Goal: Task Accomplishment & Management: Manage account settings

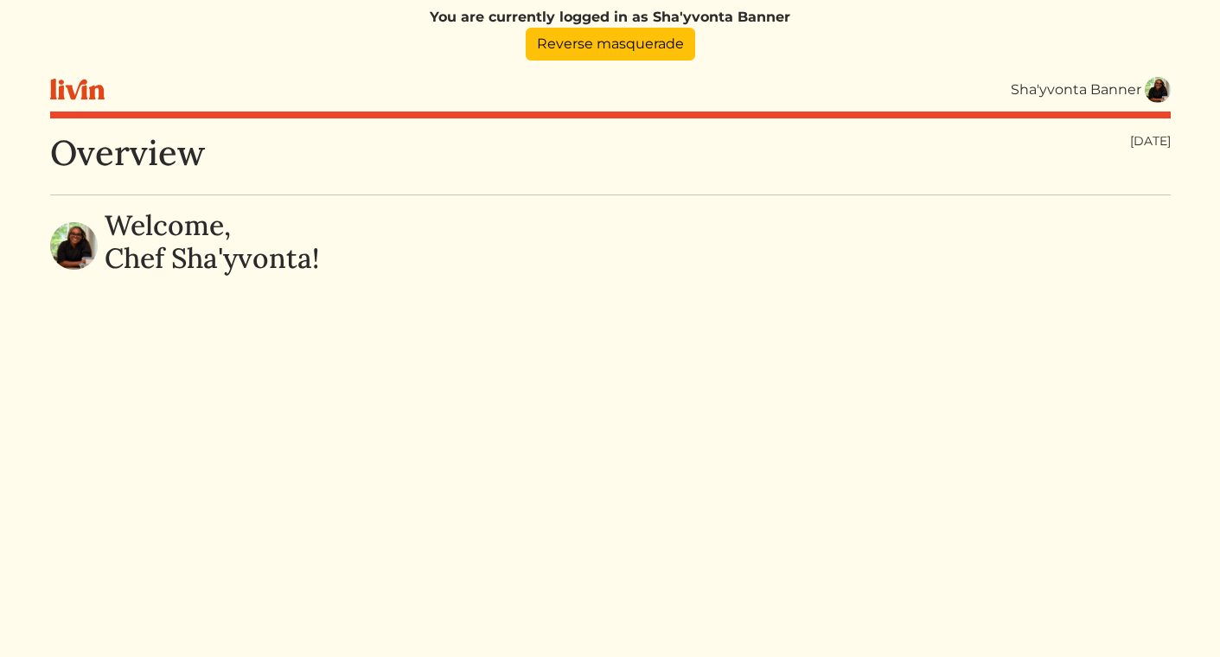
click at [1154, 93] on img at bounding box center [1158, 90] width 26 height 26
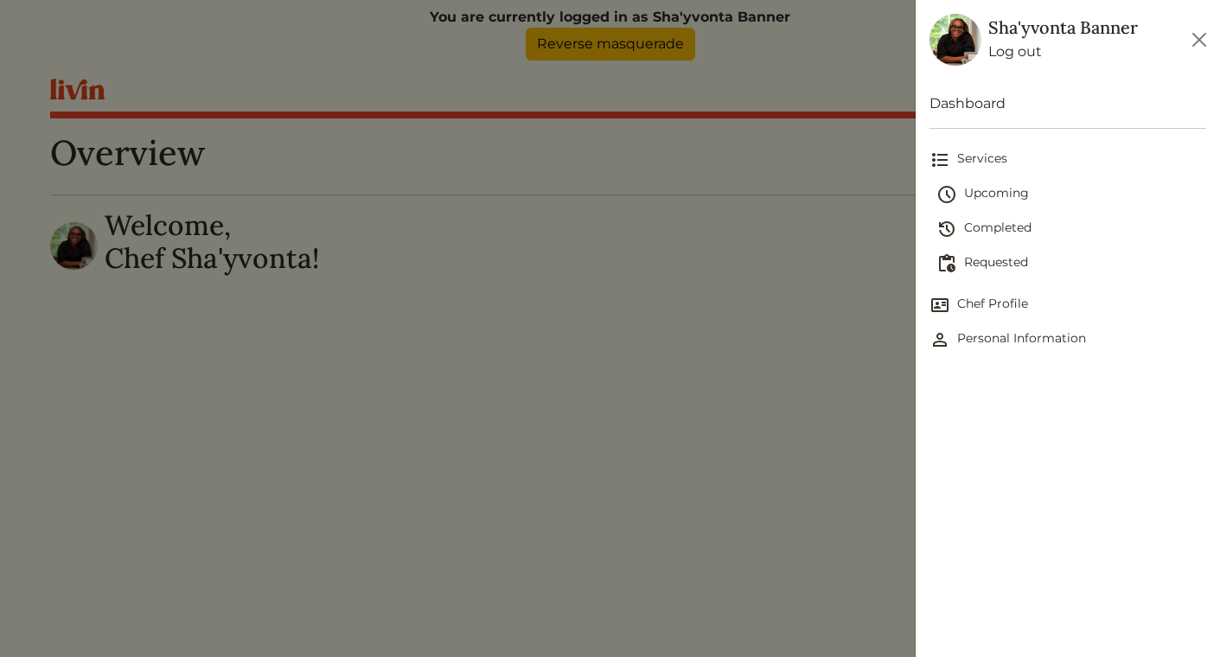
click at [1011, 194] on span "Upcoming" at bounding box center [1071, 194] width 270 height 21
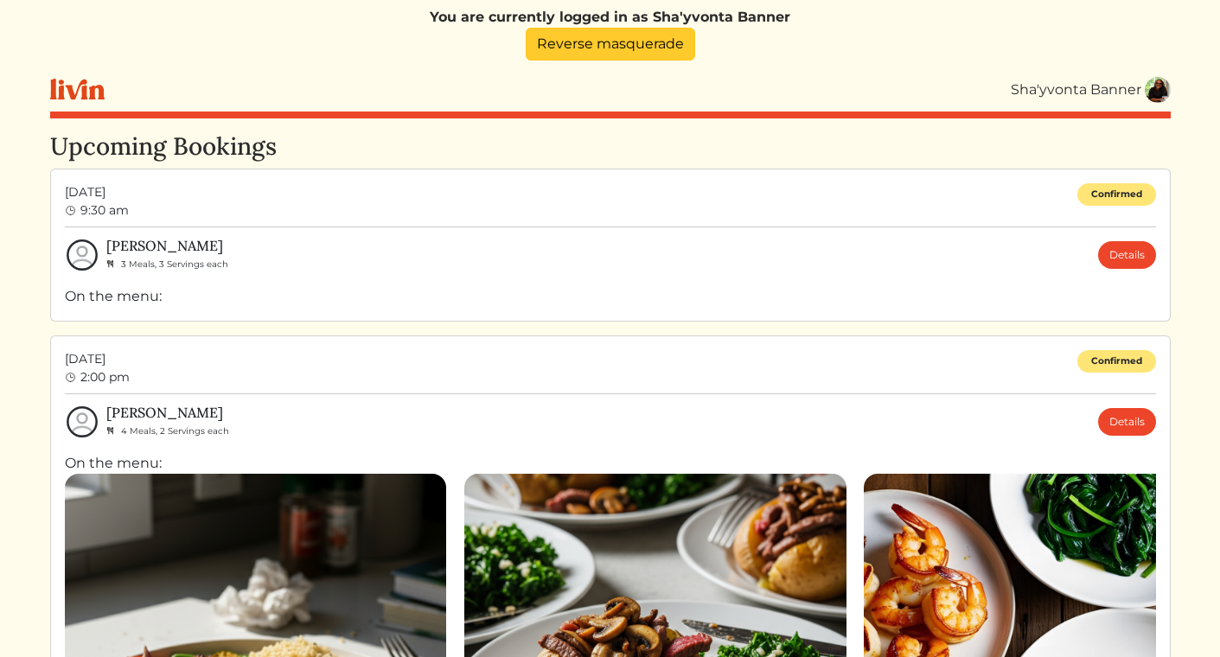
click at [690, 53] on link "Reverse masquerade" at bounding box center [610, 44] width 169 height 33
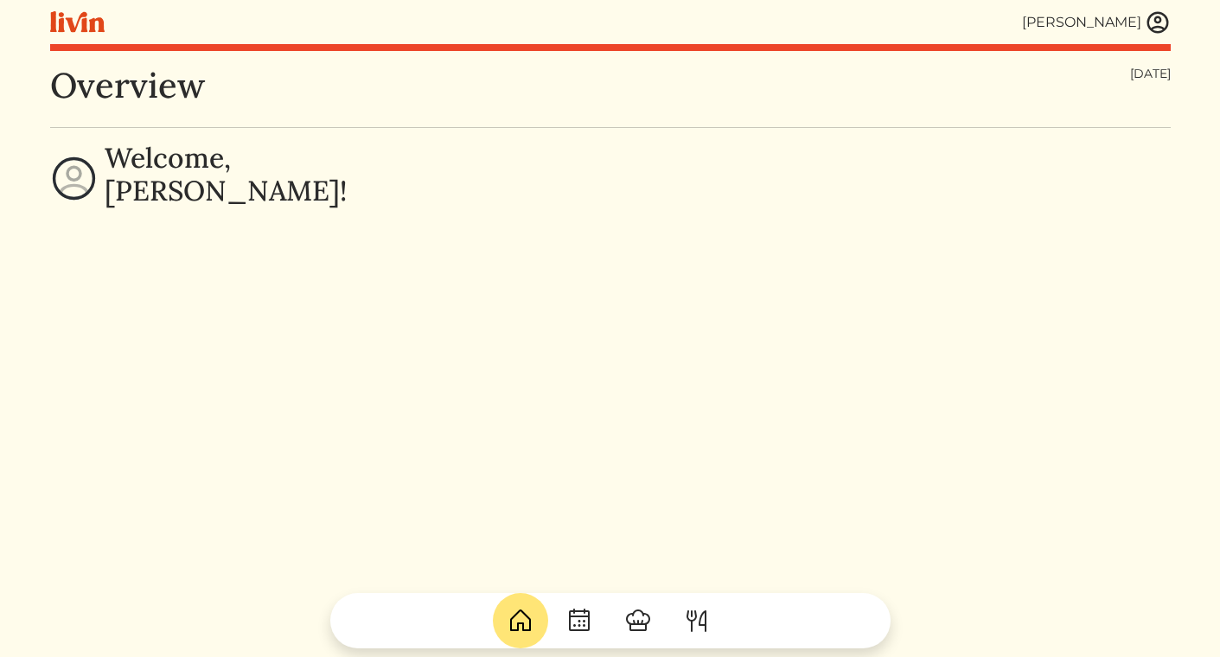
click at [1154, 20] on img at bounding box center [1158, 23] width 26 height 26
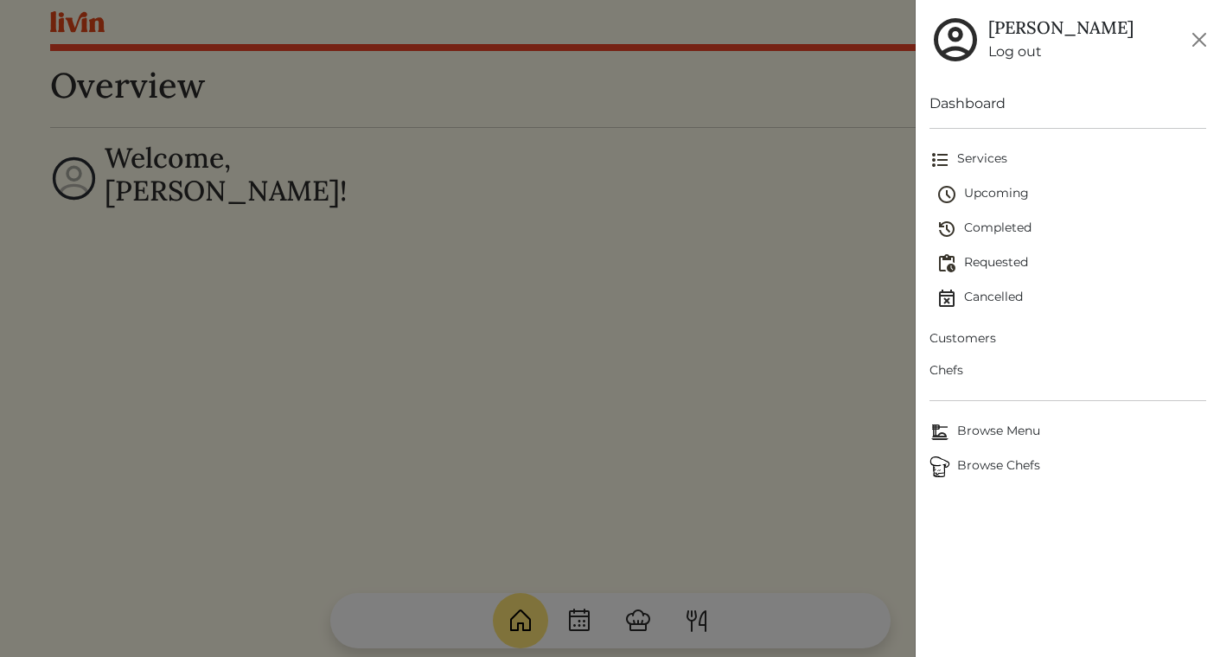
click at [1011, 195] on span "Upcoming" at bounding box center [1071, 194] width 270 height 21
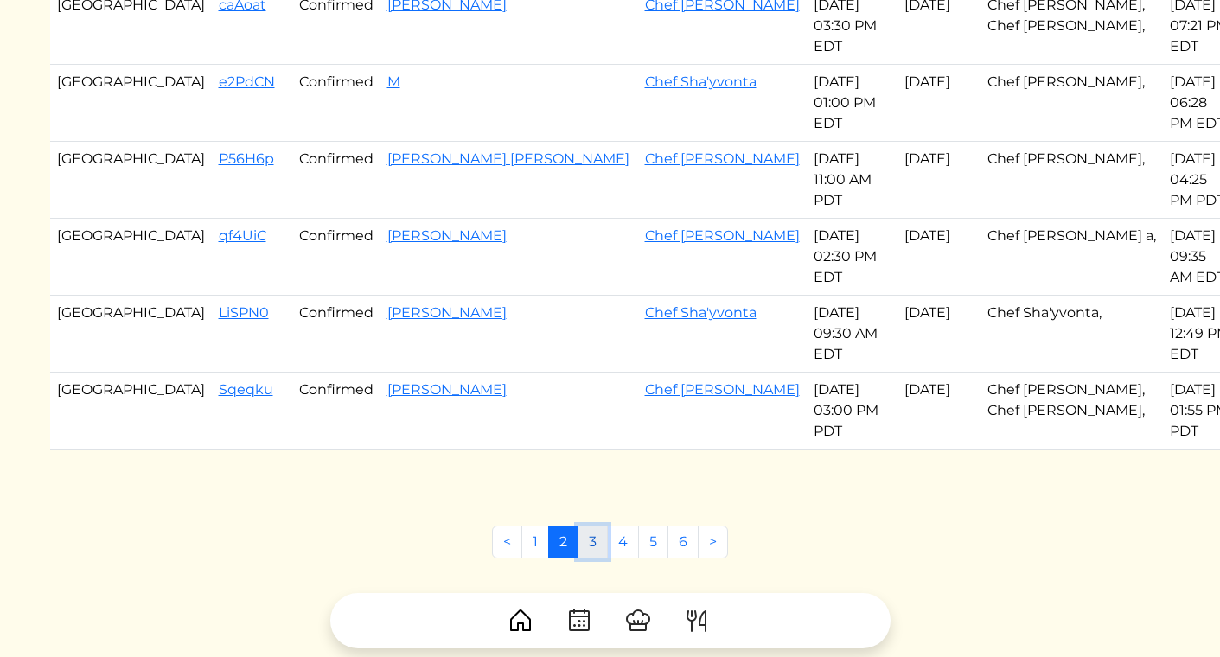
click at [590, 534] on link "3" at bounding box center [593, 542] width 30 height 33
